Goal: Information Seeking & Learning: Learn about a topic

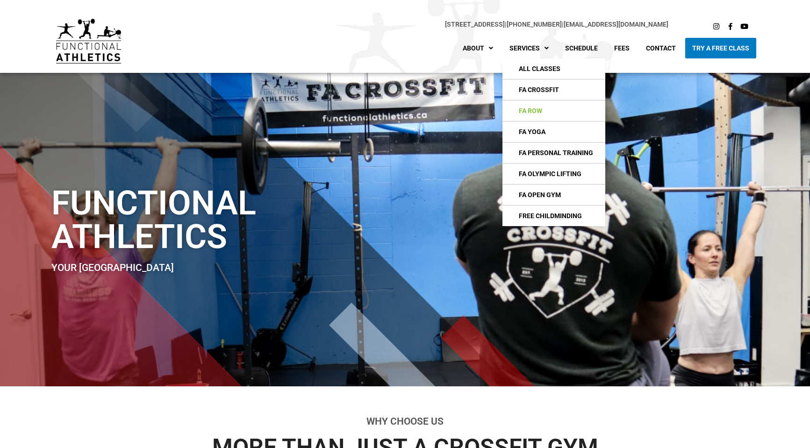
click at [531, 114] on link "FA Row" at bounding box center [553, 110] width 103 height 21
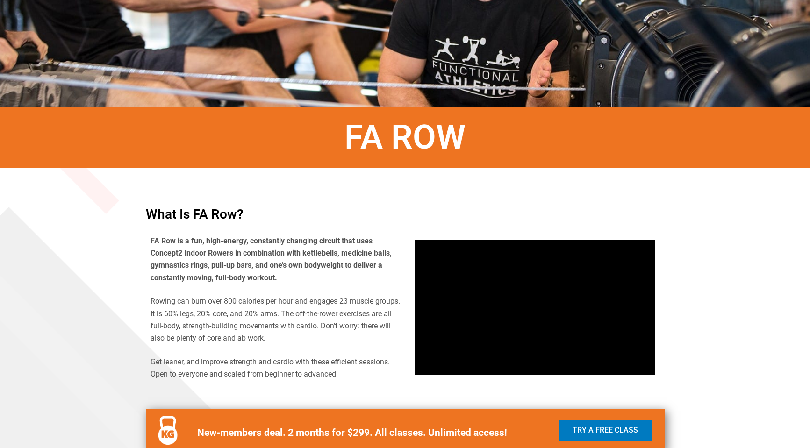
scroll to position [234, 0]
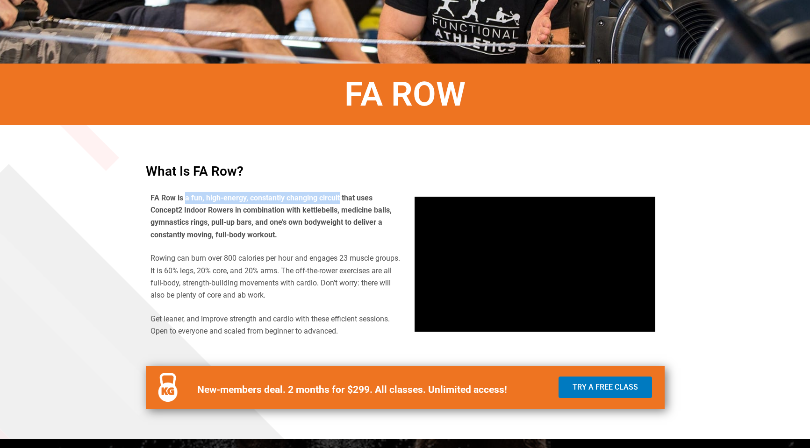
drag, startPoint x: 186, startPoint y: 196, endPoint x: 340, endPoint y: 196, distance: 153.3
click at [340, 196] on b "FA Row is a fun, high-energy, constantly changing circuit that uses Concept2 In…" at bounding box center [270, 216] width 241 height 46
drag, startPoint x: 205, startPoint y: 207, endPoint x: 337, endPoint y: 207, distance: 131.8
click at [337, 207] on p "FA Row is a fun, high-energy, constantly changing circuit that uses Concept2 In…" at bounding box center [275, 217] width 250 height 50
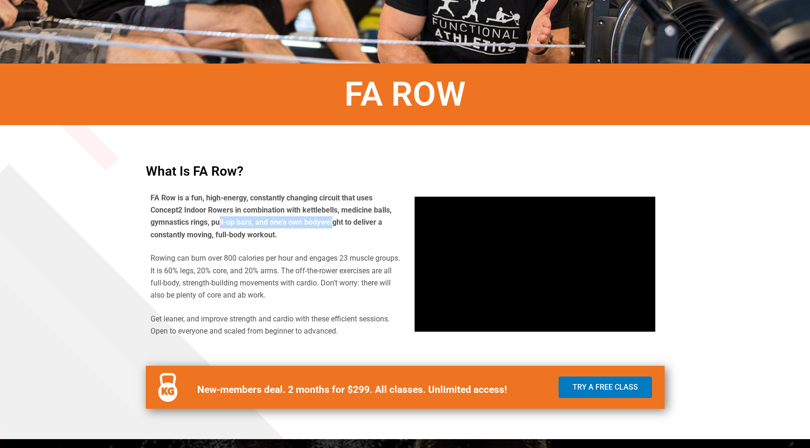
drag, startPoint x: 327, startPoint y: 221, endPoint x: 217, endPoint y: 227, distance: 110.0
click at [218, 227] on p "FA Row is a fun, high-energy, constantly changing circuit that uses Concept2 In…" at bounding box center [275, 217] width 250 height 50
drag, startPoint x: 202, startPoint y: 231, endPoint x: 236, endPoint y: 239, distance: 35.6
click at [235, 236] on b "FA Row is a fun, high-energy, constantly changing circuit that uses Concept2 In…" at bounding box center [270, 216] width 241 height 46
drag, startPoint x: 232, startPoint y: 254, endPoint x: 263, endPoint y: 258, distance: 31.2
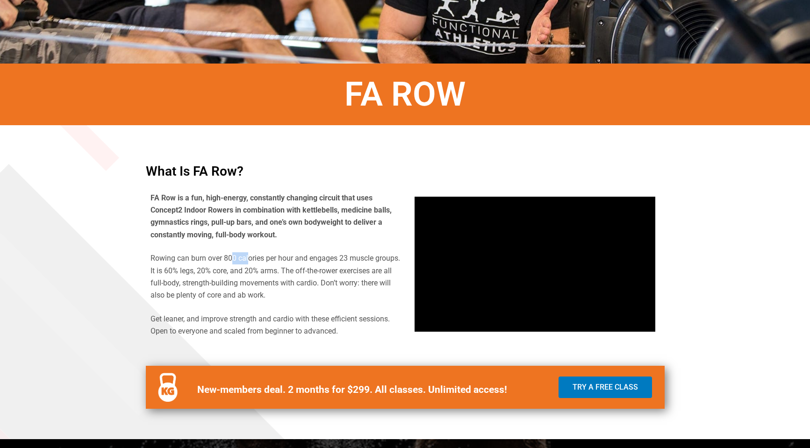
click at [256, 259] on p "Rowing can burn over 800 calories per hour and engages 23 muscle groups. It is …" at bounding box center [275, 277] width 250 height 50
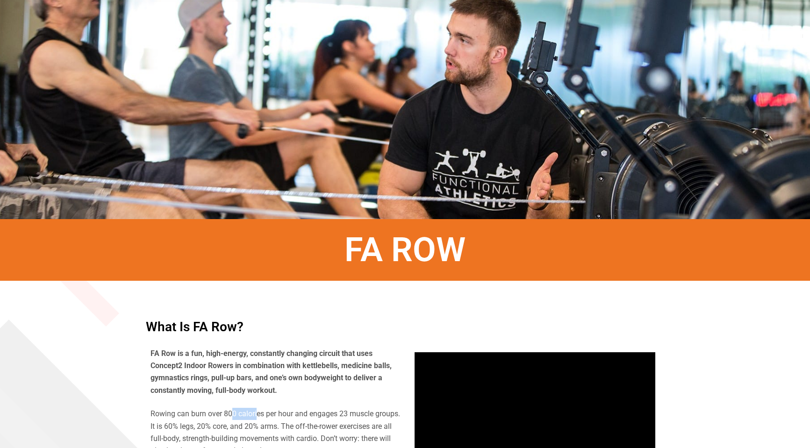
scroll to position [0, 0]
